Goal: Communication & Community: Answer question/provide support

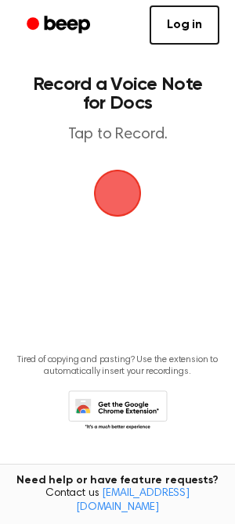
click at [121, 181] on span "button" at bounding box center [118, 193] width 88 height 88
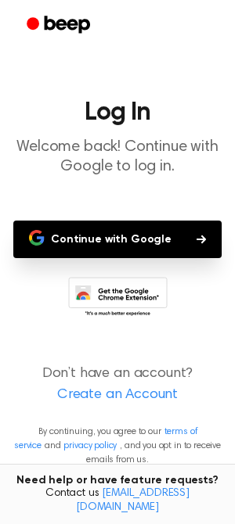
click at [125, 244] on button "Continue with Google" at bounding box center [117, 240] width 208 height 38
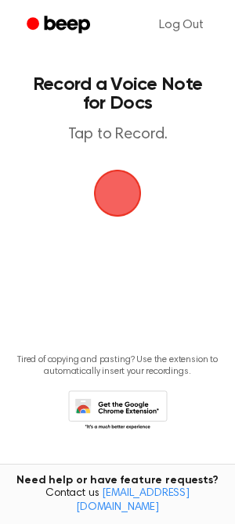
click at [127, 189] on span "button" at bounding box center [116, 192] width 85 height 85
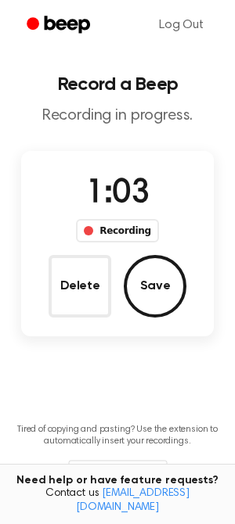
click at [113, 229] on div "Recording" at bounding box center [117, 230] width 82 height 23
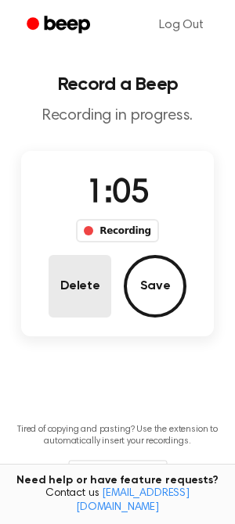
click at [99, 292] on button "Delete" at bounding box center [80, 286] width 63 height 63
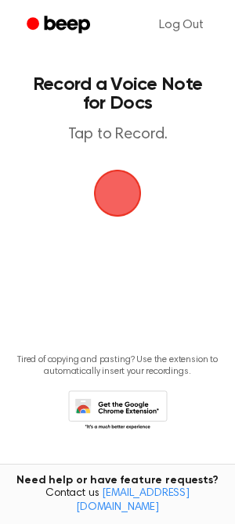
click at [119, 187] on span "button" at bounding box center [117, 193] width 67 height 67
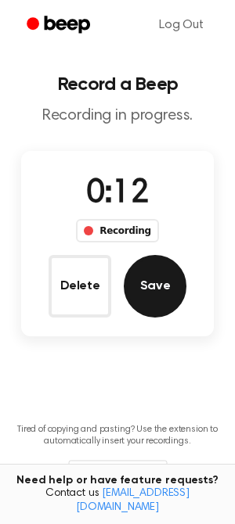
click at [149, 290] on button "Save" at bounding box center [155, 286] width 63 height 63
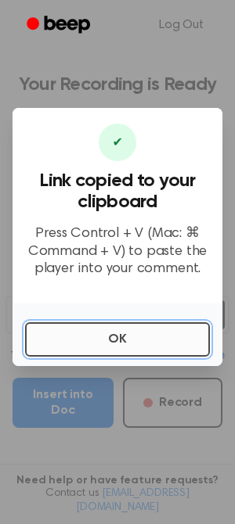
click at [131, 344] on button "OK" at bounding box center [117, 339] width 185 height 34
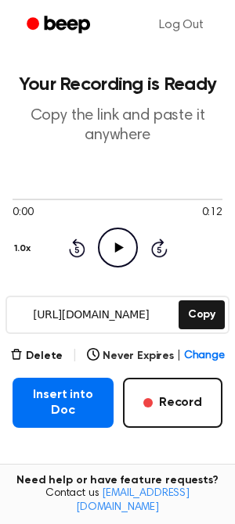
click at [118, 235] on icon "Play Audio" at bounding box center [118, 248] width 40 height 40
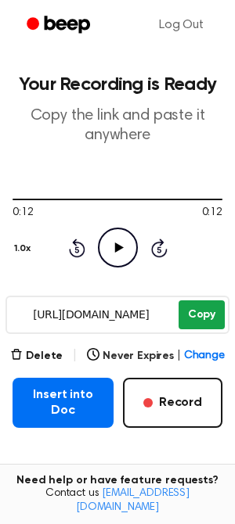
click at [197, 307] on button "Copy" at bounding box center [201, 314] width 46 height 29
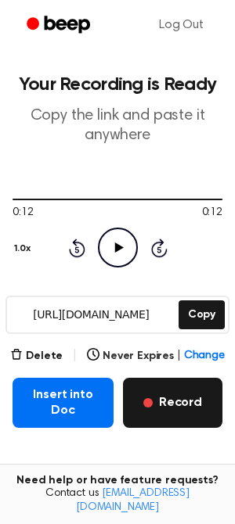
click at [151, 397] on button "Record" at bounding box center [172, 403] width 99 height 50
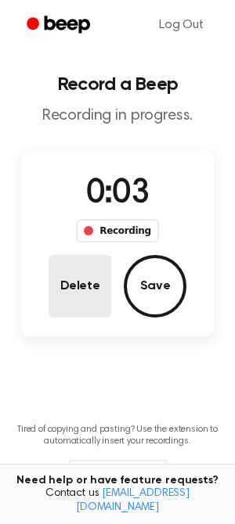
click at [97, 285] on button "Delete" at bounding box center [80, 286] width 63 height 63
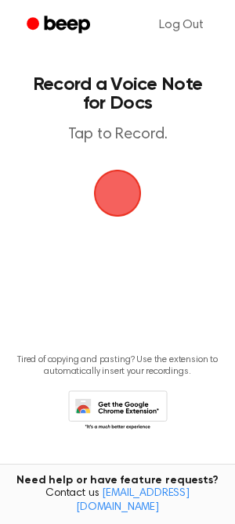
click at [112, 185] on span "button" at bounding box center [118, 193] width 66 height 66
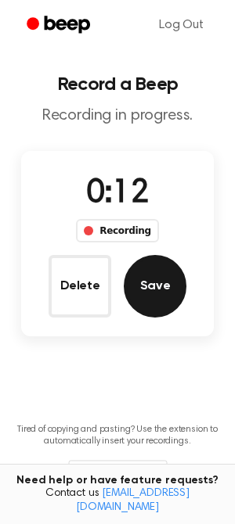
click at [151, 293] on button "Save" at bounding box center [155, 286] width 63 height 63
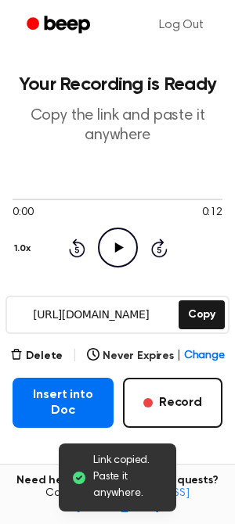
click at [123, 253] on icon "Play Audio" at bounding box center [118, 248] width 40 height 40
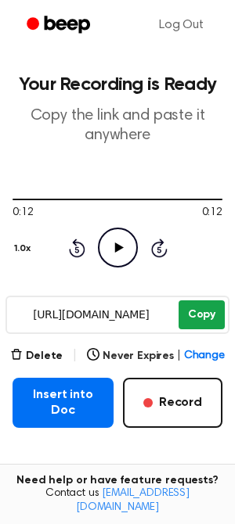
click at [198, 322] on button "Copy" at bounding box center [201, 314] width 46 height 29
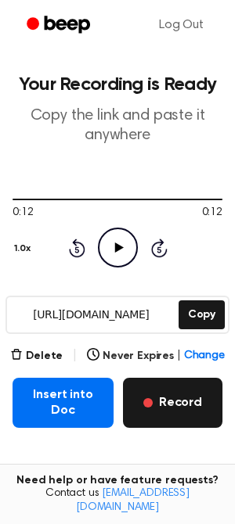
click at [146, 396] on button "Record" at bounding box center [172, 403] width 99 height 50
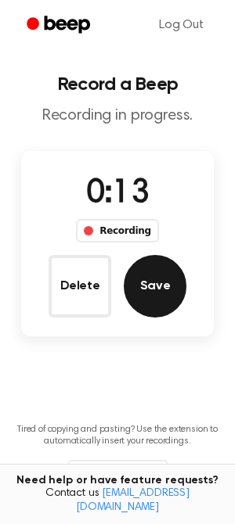
click at [172, 271] on button "Save" at bounding box center [155, 286] width 63 height 63
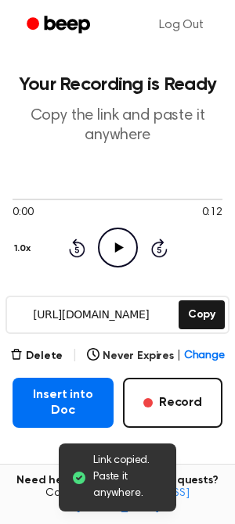
click at [110, 258] on icon "Play Audio" at bounding box center [118, 248] width 40 height 40
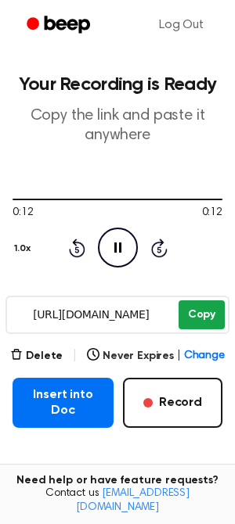
click at [200, 313] on button "Copy" at bounding box center [201, 314] width 46 height 29
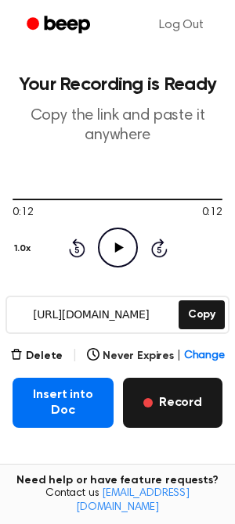
click at [160, 397] on button "Record" at bounding box center [172, 403] width 99 height 50
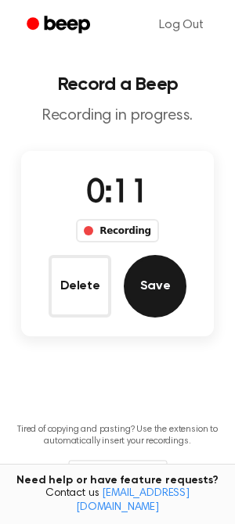
click at [164, 293] on button "Save" at bounding box center [155, 286] width 63 height 63
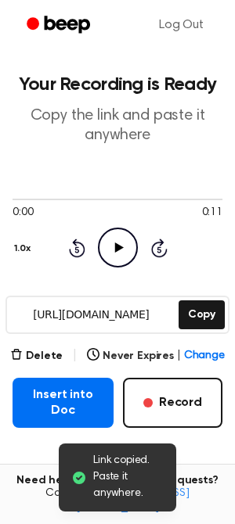
click at [127, 261] on icon "Play Audio" at bounding box center [118, 248] width 40 height 40
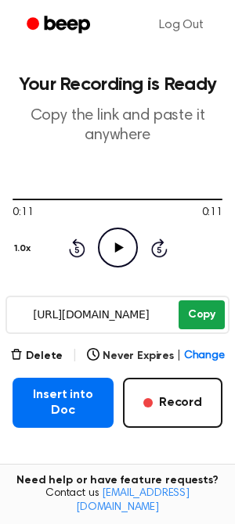
click at [191, 315] on button "Copy" at bounding box center [201, 314] width 46 height 29
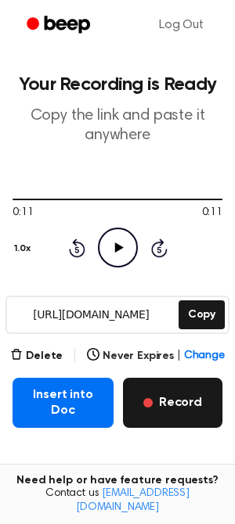
click at [174, 413] on button "Record" at bounding box center [172, 403] width 99 height 50
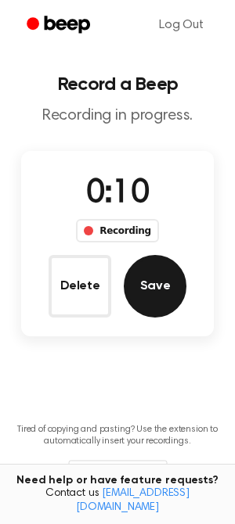
click at [167, 314] on button "Save" at bounding box center [155, 286] width 63 height 63
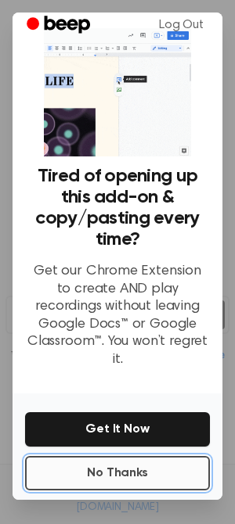
click at [139, 456] on button "No Thanks" at bounding box center [117, 473] width 185 height 34
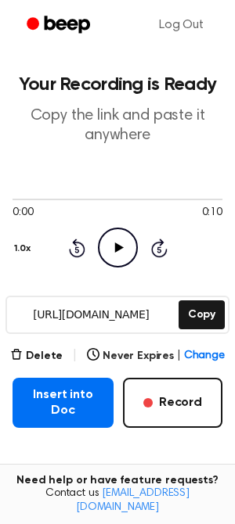
click at [122, 257] on icon "Play Audio" at bounding box center [118, 248] width 40 height 40
click at [55, 354] on button "Delete" at bounding box center [36, 356] width 52 height 16
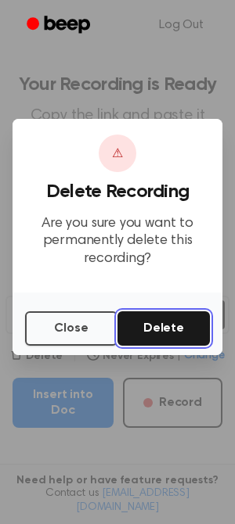
click at [147, 321] on button "Delete" at bounding box center [163, 328] width 92 height 34
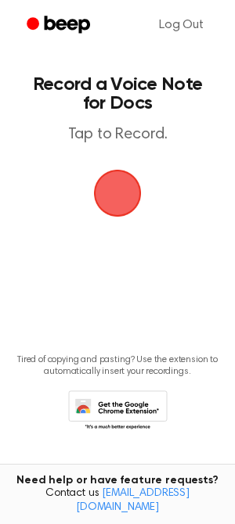
click at [113, 203] on span "button" at bounding box center [117, 193] width 85 height 85
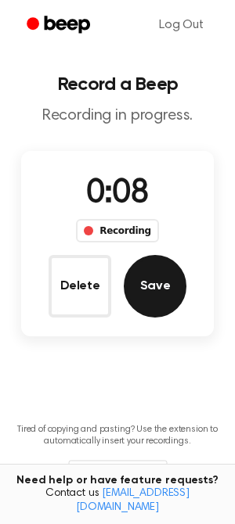
click at [156, 267] on button "Save" at bounding box center [155, 286] width 63 height 63
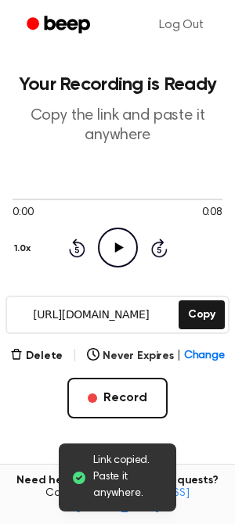
click at [106, 243] on icon "Play Audio" at bounding box center [118, 248] width 40 height 40
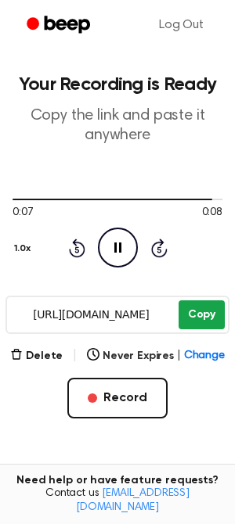
click at [200, 325] on button "Copy" at bounding box center [201, 314] width 46 height 29
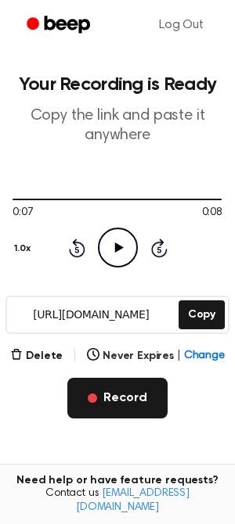
click at [105, 399] on button "Record" at bounding box center [116, 398] width 99 height 41
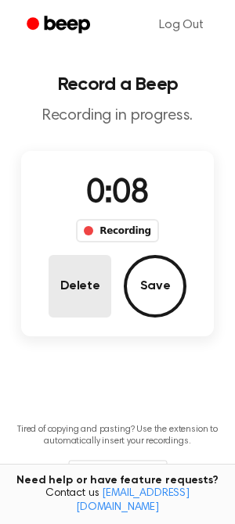
click at [94, 289] on button "Delete" at bounding box center [80, 286] width 63 height 63
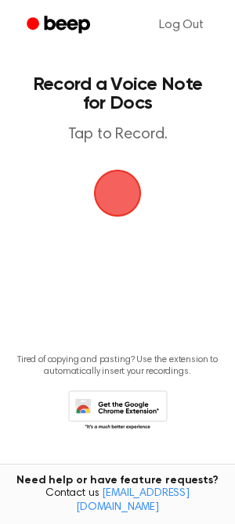
click at [110, 207] on span "button" at bounding box center [117, 193] width 86 height 86
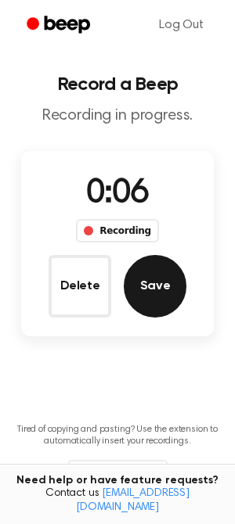
click at [138, 292] on button "Save" at bounding box center [155, 286] width 63 height 63
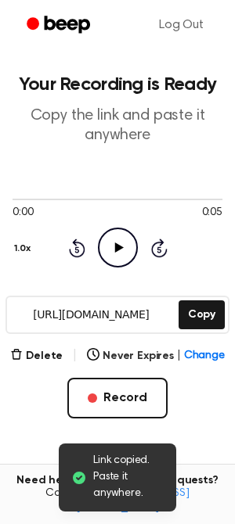
click at [115, 254] on icon "Play Audio" at bounding box center [118, 248] width 40 height 40
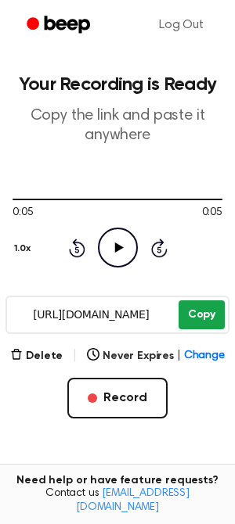
click at [200, 328] on button "Copy" at bounding box center [201, 314] width 46 height 29
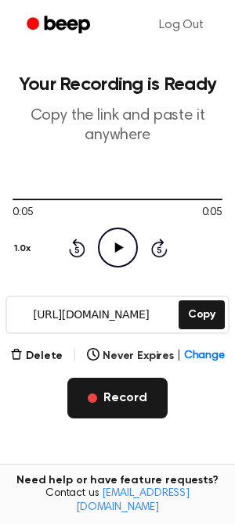
click at [117, 391] on button "Record" at bounding box center [116, 398] width 99 height 41
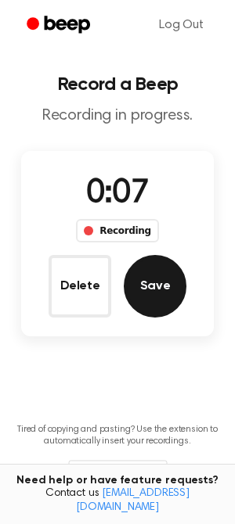
click at [157, 284] on button "Save" at bounding box center [155, 286] width 63 height 63
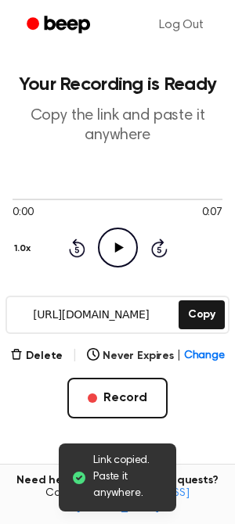
click at [117, 246] on icon at bounding box center [118, 248] width 9 height 10
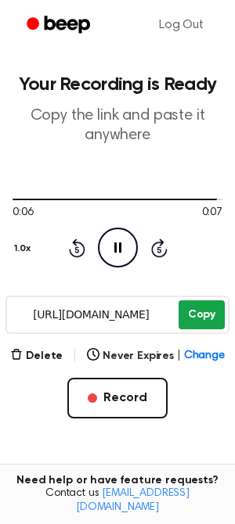
click at [194, 318] on button "Copy" at bounding box center [201, 314] width 46 height 29
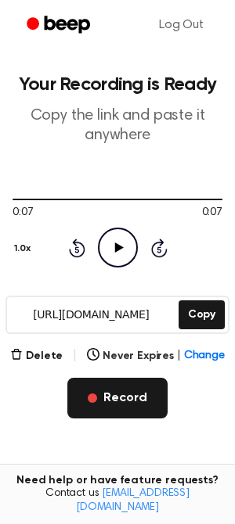
click at [97, 395] on span "button" at bounding box center [92, 398] width 9 height 9
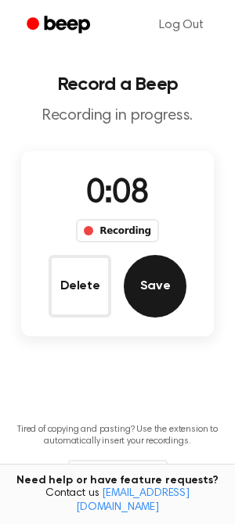
click at [157, 297] on button "Save" at bounding box center [155, 286] width 63 height 63
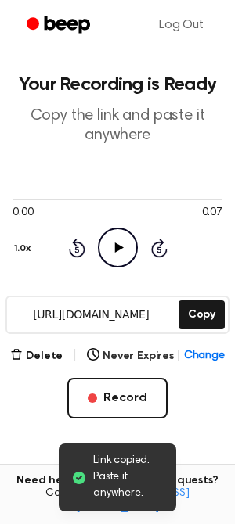
click at [119, 243] on icon "Play Audio" at bounding box center [118, 248] width 40 height 40
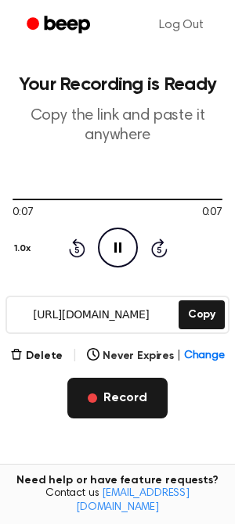
click at [128, 386] on button "Record" at bounding box center [116, 398] width 99 height 41
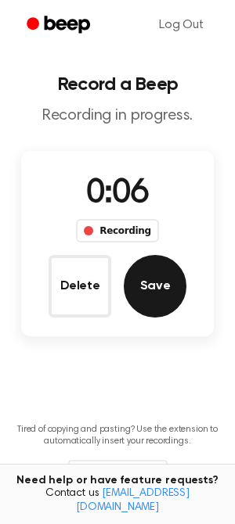
click at [141, 293] on button "Save" at bounding box center [155, 286] width 63 height 63
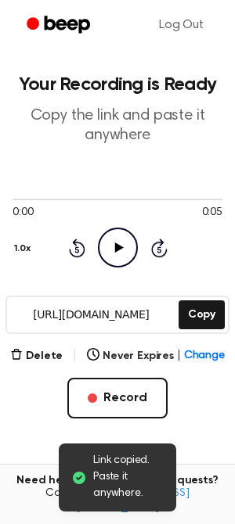
click at [117, 248] on icon at bounding box center [118, 248] width 9 height 10
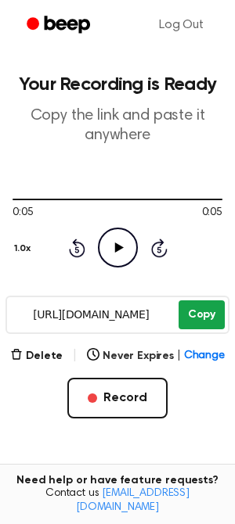
click at [200, 310] on button "Copy" at bounding box center [201, 314] width 46 height 29
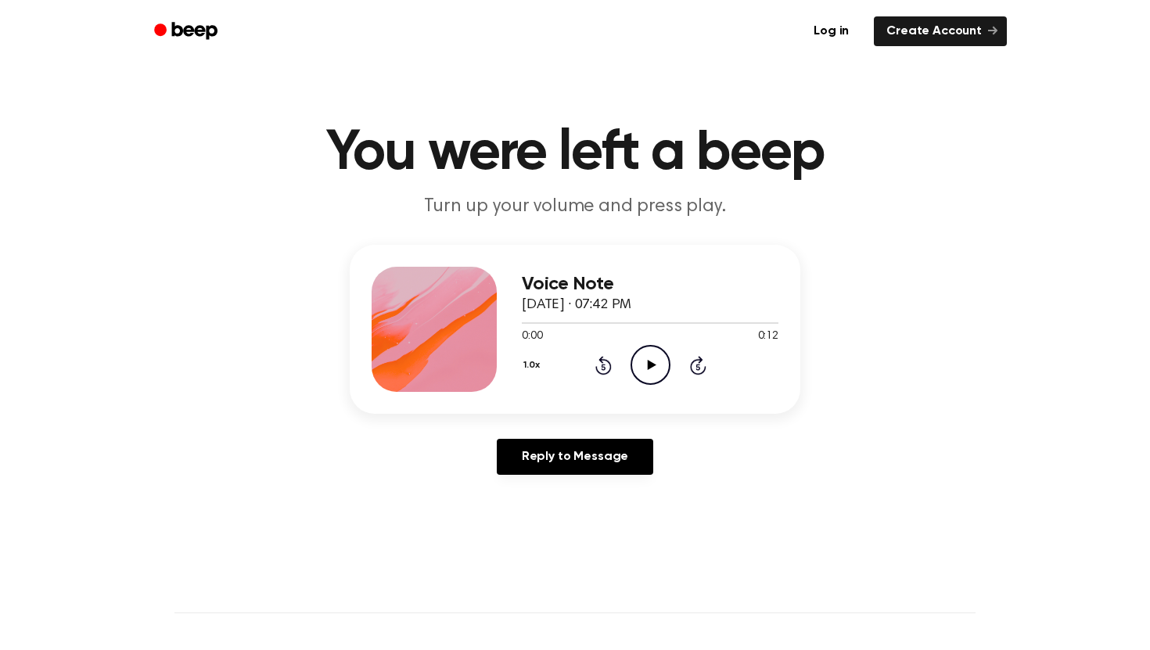
click at [639, 364] on icon "Play Audio" at bounding box center [651, 365] width 40 height 40
click at [603, 369] on icon at bounding box center [603, 367] width 4 height 6
click at [912, 534] on main "You were left a beep Turn up your volume and press play. Voice Note September 5…" at bounding box center [575, 482] width 1150 height 965
click at [660, 369] on icon "Play Audio" at bounding box center [651, 365] width 40 height 40
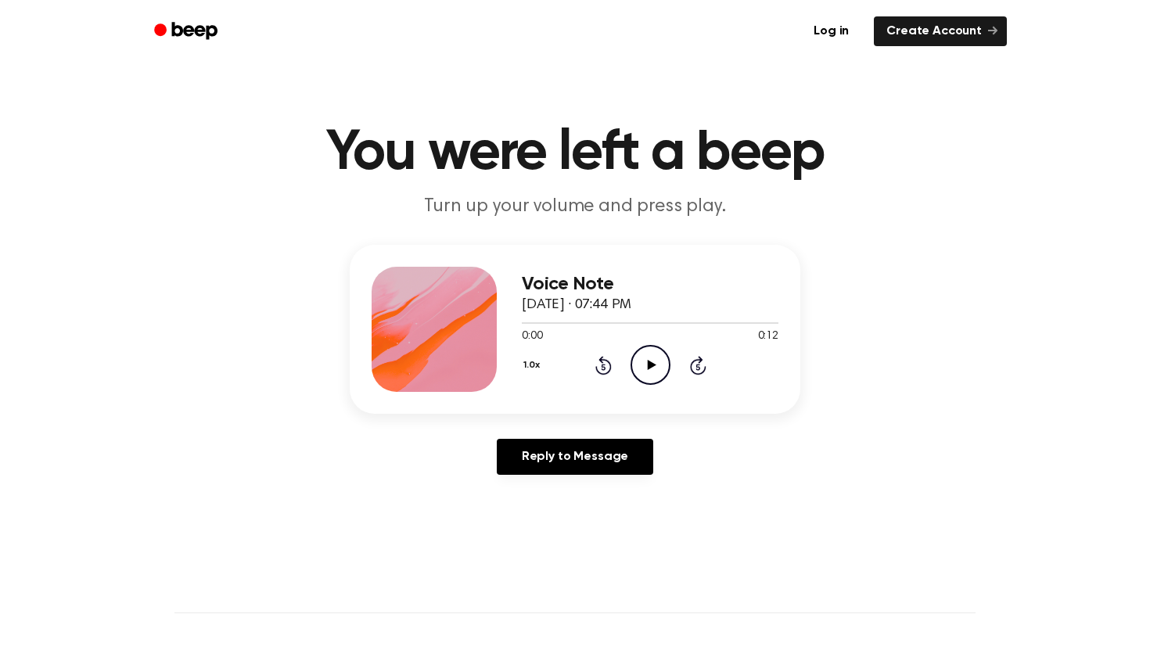
click at [650, 369] on icon "Play Audio" at bounding box center [651, 365] width 40 height 40
click at [641, 351] on icon "Play Audio" at bounding box center [651, 365] width 40 height 40
click at [653, 358] on icon "Play Audio" at bounding box center [651, 365] width 40 height 40
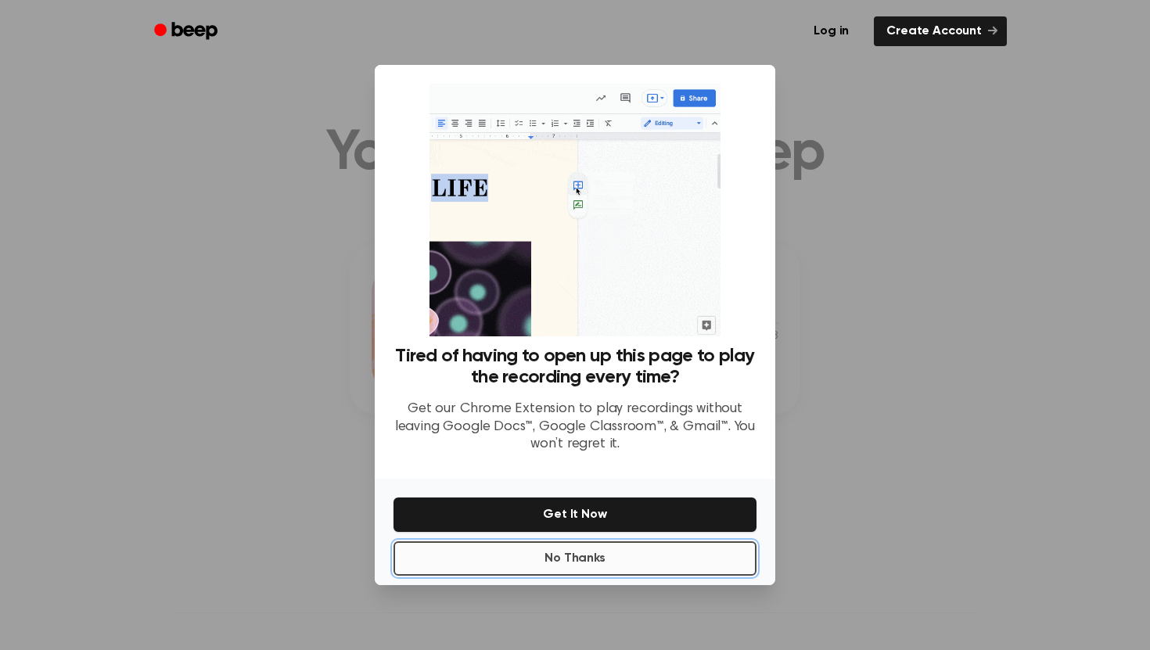
click at [574, 559] on button "No Thanks" at bounding box center [575, 559] width 363 height 34
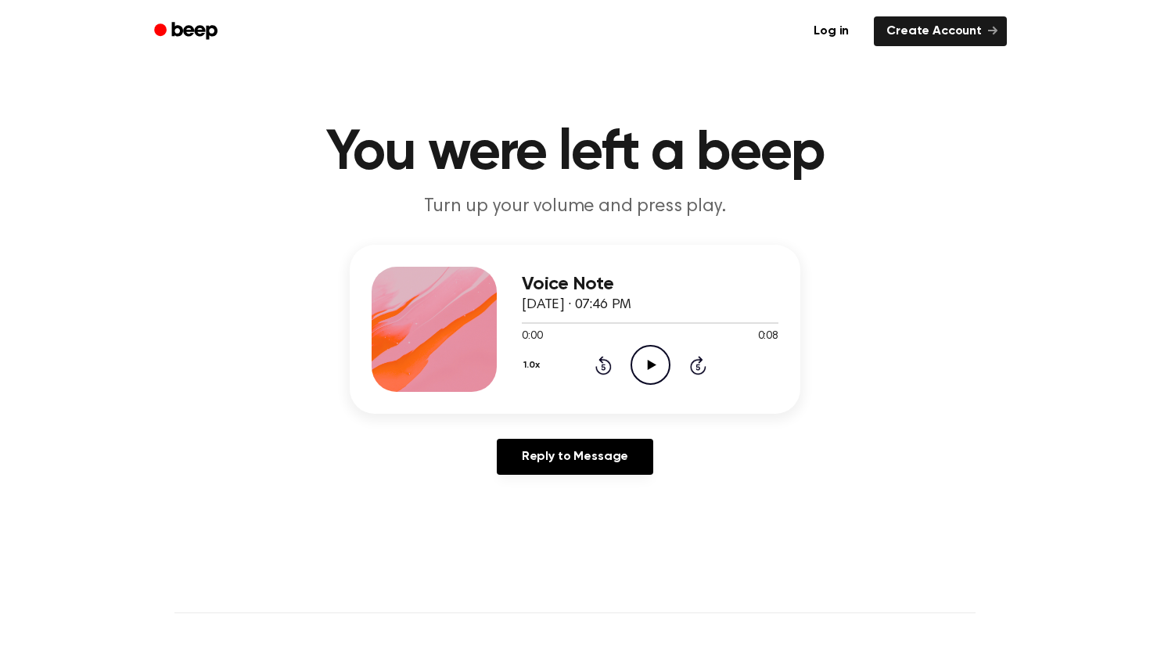
click at [653, 366] on icon "Play Audio" at bounding box center [651, 365] width 40 height 40
click at [648, 365] on icon at bounding box center [651, 365] width 9 height 10
click at [645, 365] on icon "Play Audio" at bounding box center [651, 365] width 40 height 40
click at [638, 365] on icon "Play Audio" at bounding box center [651, 365] width 40 height 40
